Goal: Task Accomplishment & Management: Use online tool/utility

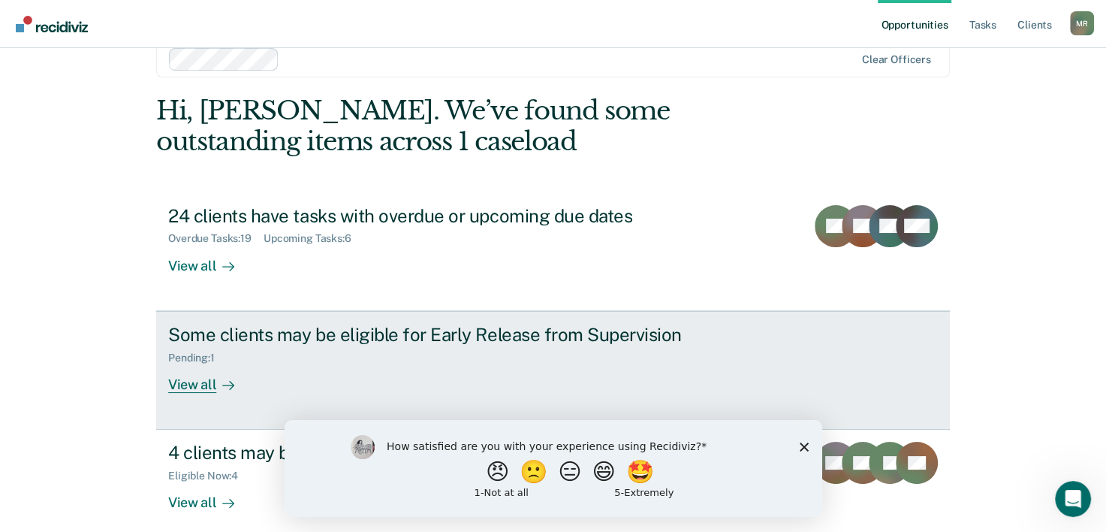
scroll to position [46, 0]
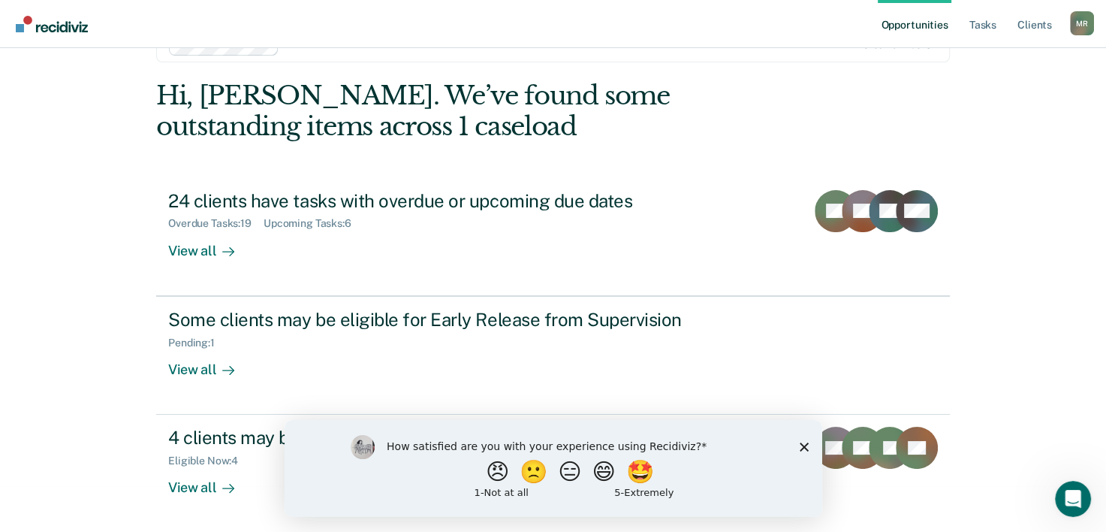
click at [120, 239] on div "Opportunities Tasks Client s [PERSON_NAME] M R Profile How it works Log Out Cle…" at bounding box center [553, 220] width 1106 height 532
click at [804, 442] on icon "Close survey" at bounding box center [803, 446] width 9 height 9
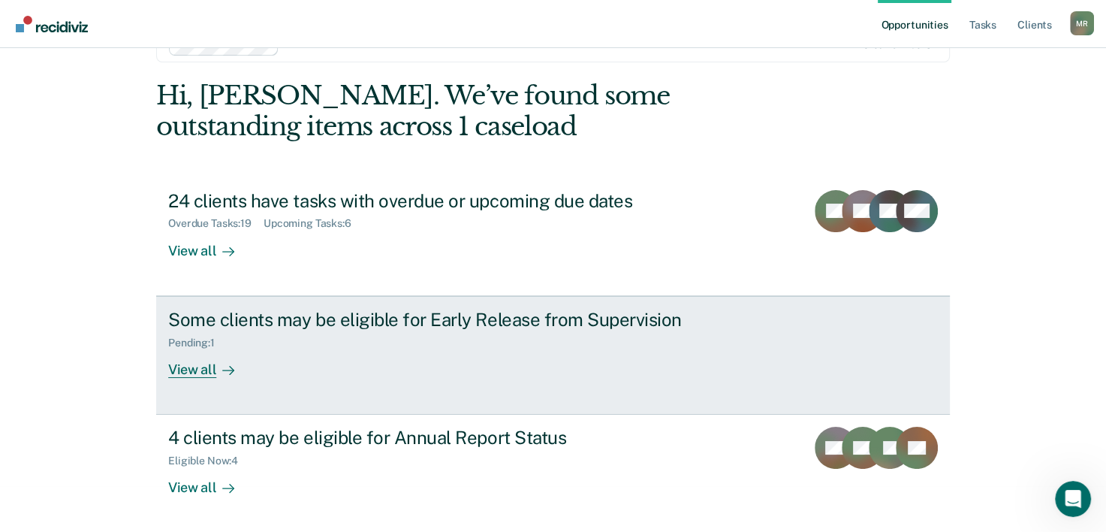
click at [172, 361] on div "View all" at bounding box center [210, 363] width 84 height 29
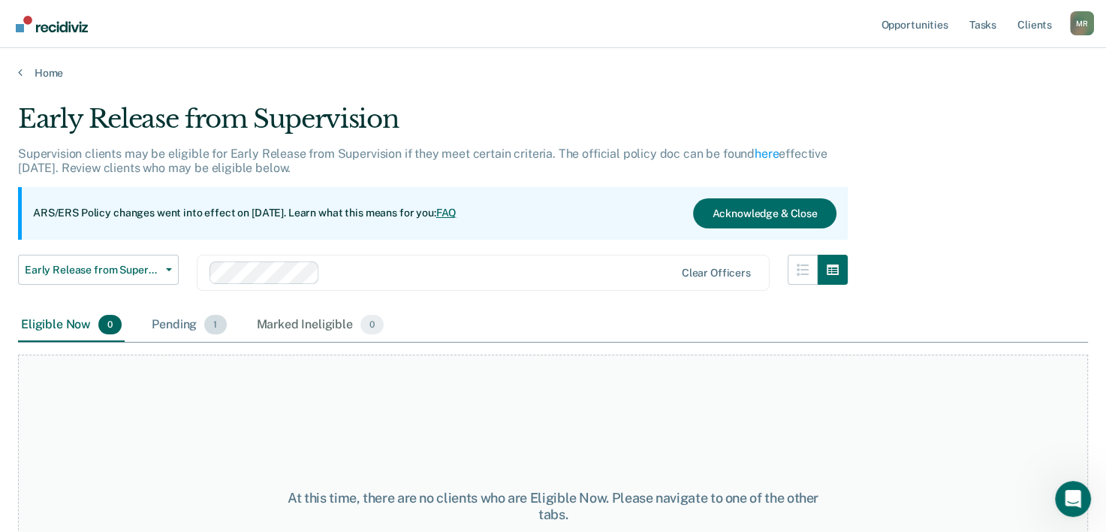
click at [186, 327] on div "Pending 1" at bounding box center [189, 325] width 80 height 33
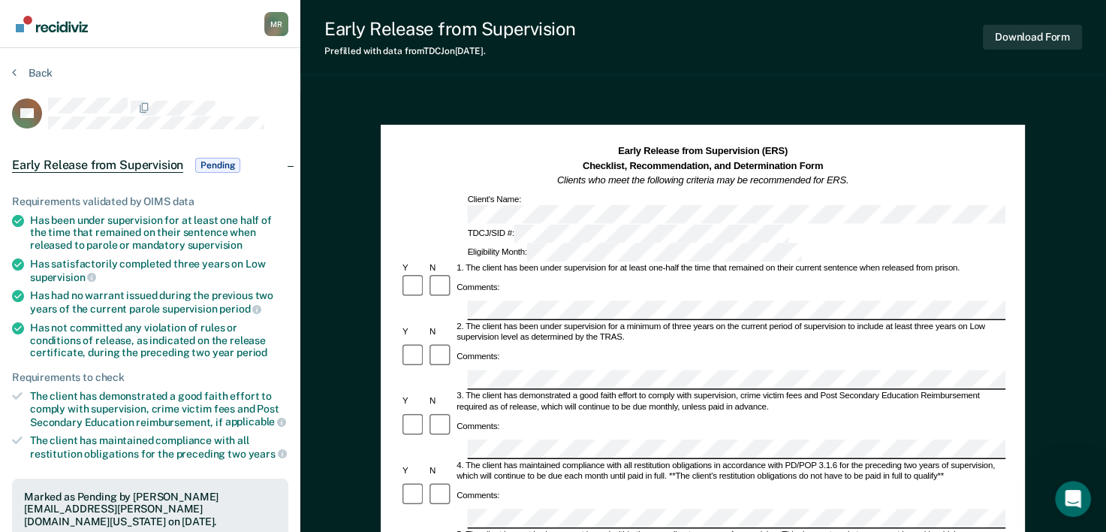
click at [89, 457] on div "Requirements validated by OIMS data Has been under supervision for at least one…" at bounding box center [150, 385] width 300 height 429
